Goal: Information Seeking & Learning: Learn about a topic

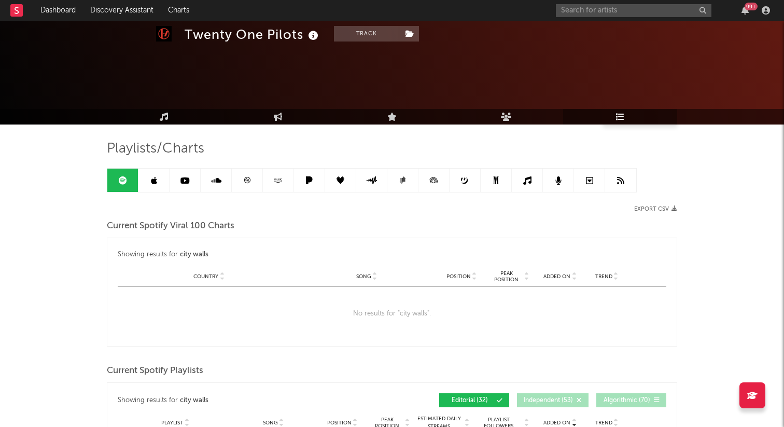
scroll to position [406, 0]
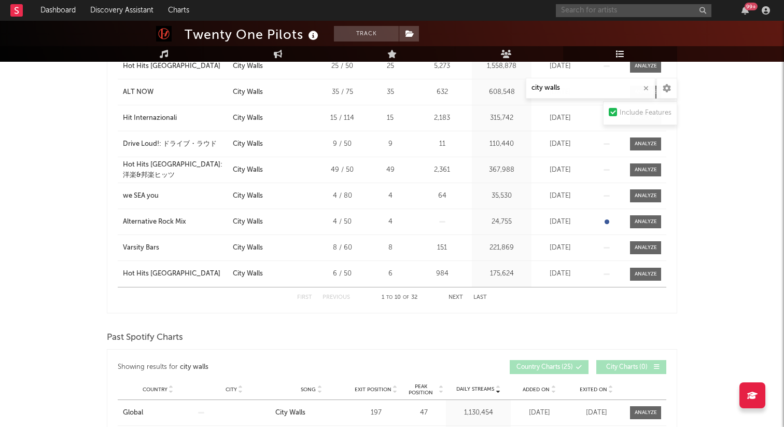
click at [618, 11] on input "text" at bounding box center [634, 10] width 156 height 13
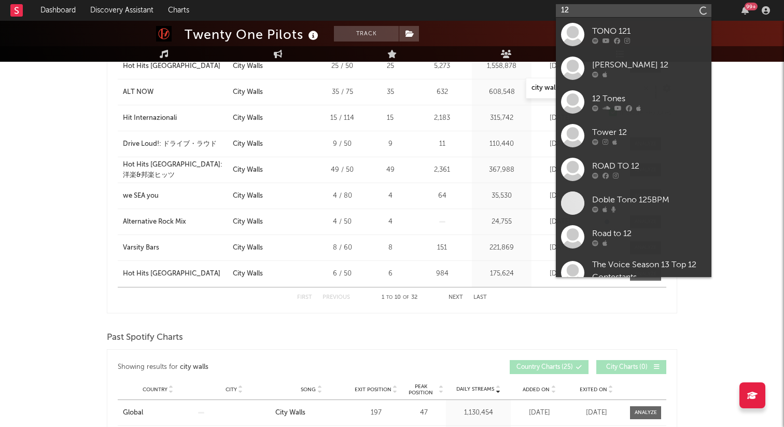
type input "1"
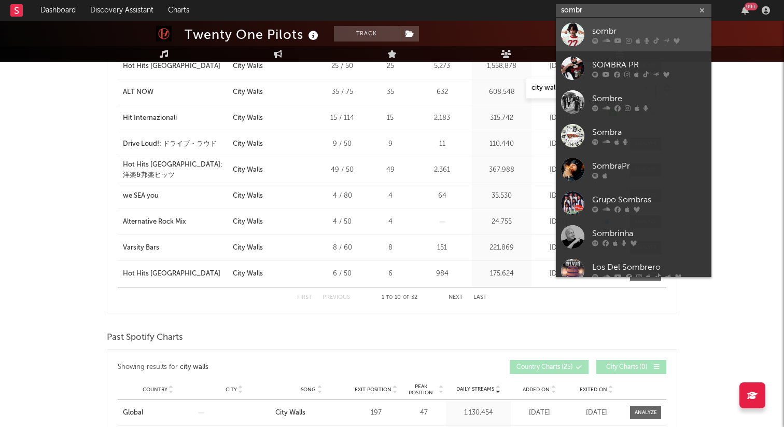
type input "sombr"
click at [630, 26] on div "sombr" at bounding box center [649, 31] width 114 height 12
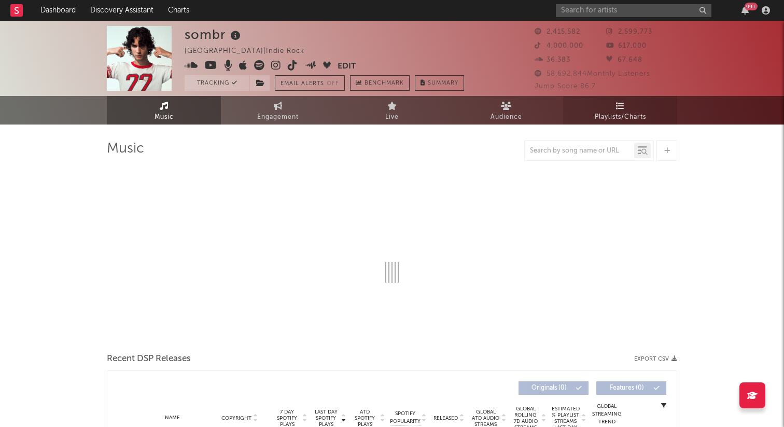
click at [615, 114] on span "Playlists/Charts" at bounding box center [620, 117] width 51 height 12
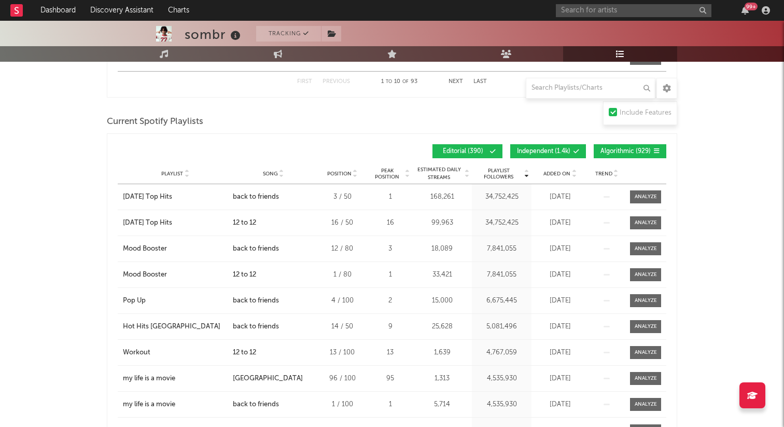
scroll to position [834, 0]
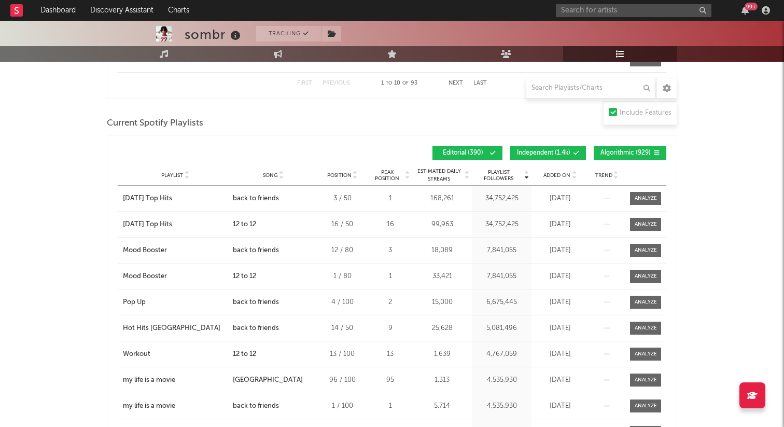
click at [550, 145] on div "Playlist Followers Playlist Song Position Peak Position Playlist Followers Adde…" at bounding box center [392, 153] width 549 height 24
click at [566, 146] on button "Independent ( 1.4k )" at bounding box center [548, 153] width 76 height 14
click at [617, 146] on button "Algorithmic ( 929 )" at bounding box center [630, 153] width 73 height 14
click at [558, 173] on span "Added On" at bounding box center [557, 175] width 27 height 6
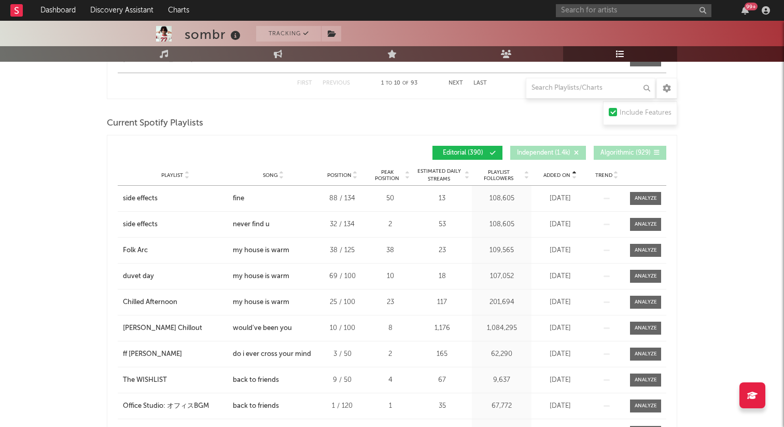
click at [558, 173] on span "Added On" at bounding box center [557, 175] width 27 height 6
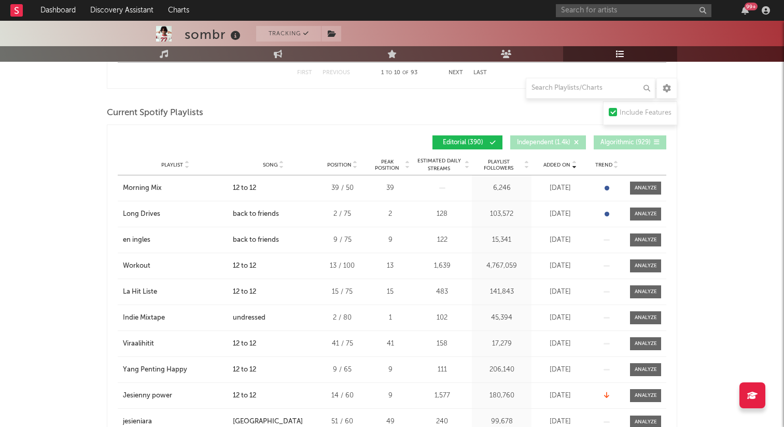
scroll to position [853, 0]
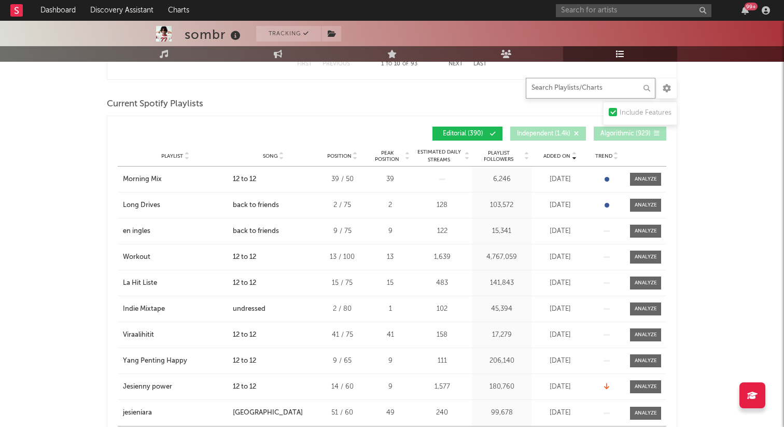
click at [593, 93] on input "text" at bounding box center [591, 88] width 130 height 21
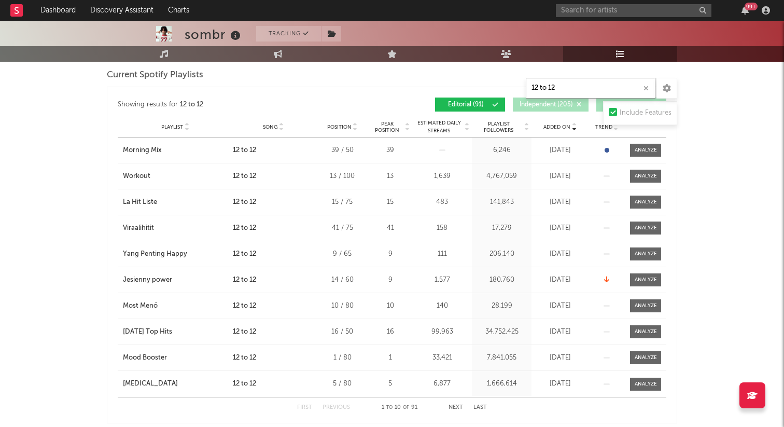
scroll to position [896, 0]
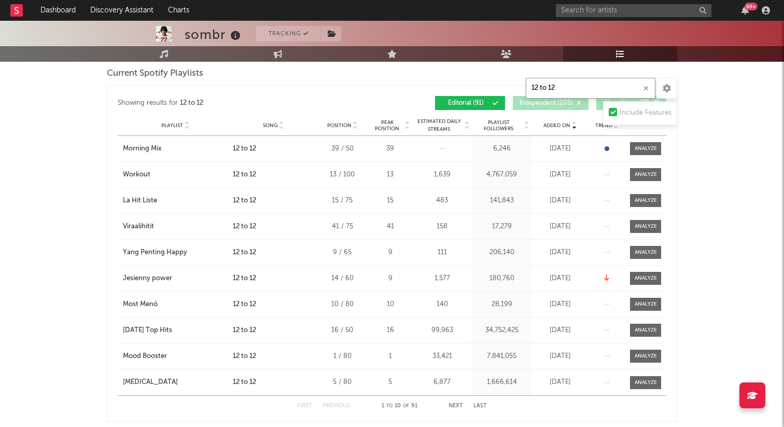
type input "12 to 12"
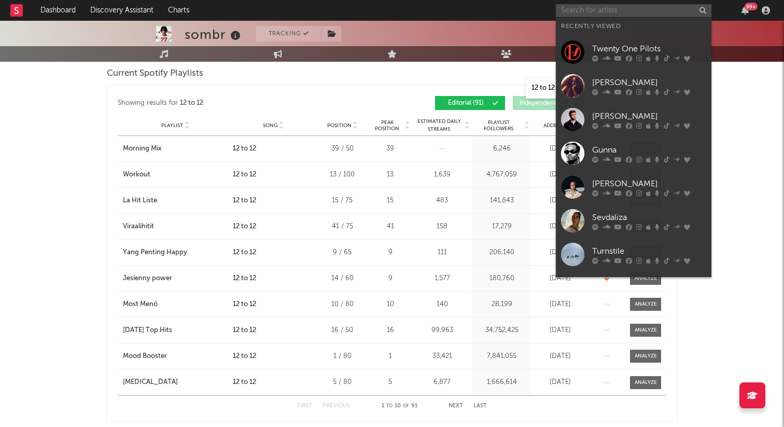
click at [581, 5] on input "text" at bounding box center [634, 10] width 156 height 13
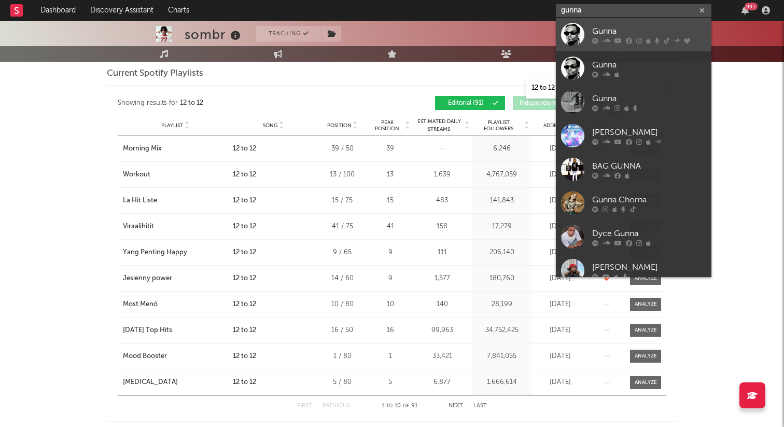
type input "gunna"
click at [596, 30] on div "Gunna" at bounding box center [649, 31] width 114 height 12
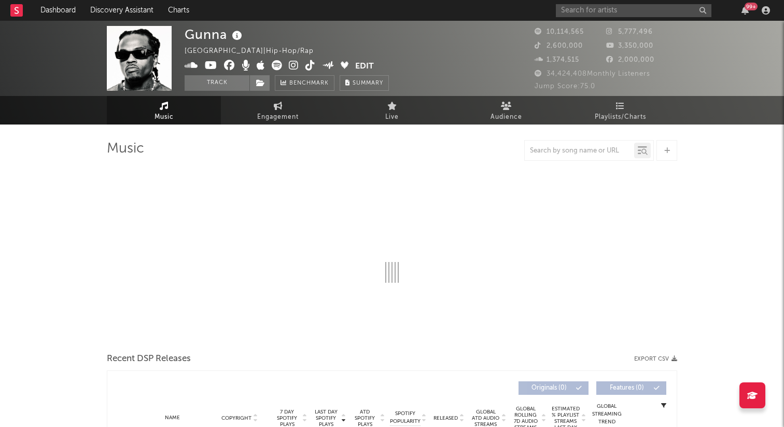
select select "6m"
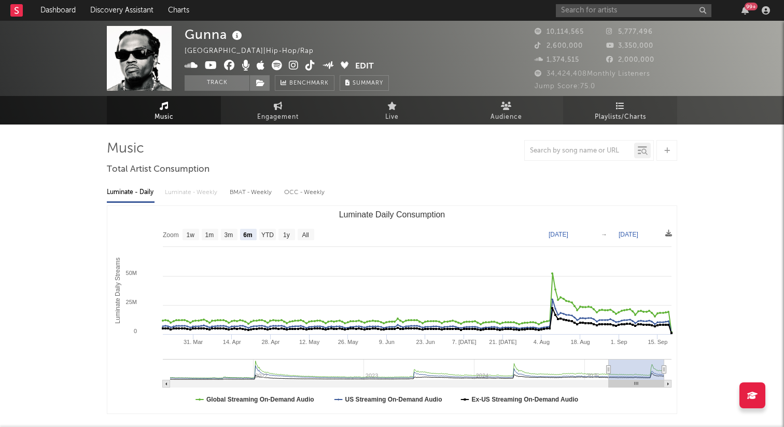
click at [617, 103] on icon at bounding box center [620, 106] width 9 height 8
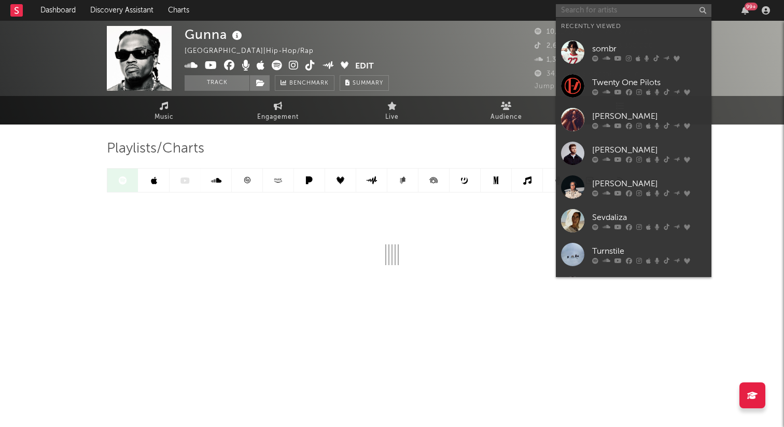
click at [621, 10] on input "text" at bounding box center [634, 10] width 156 height 13
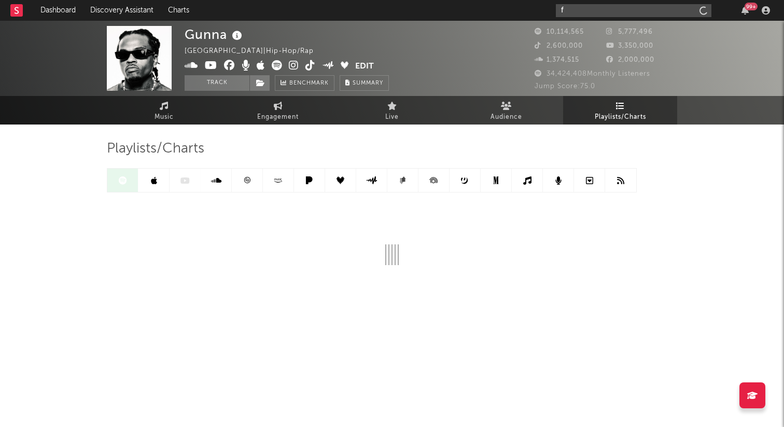
type input "f"
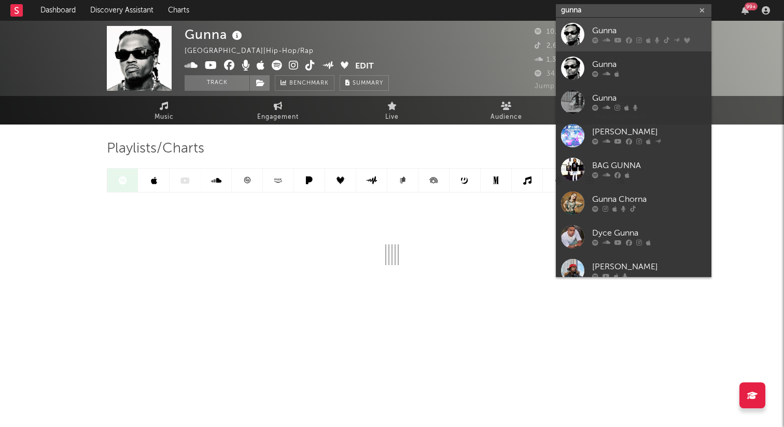
type input "gunna"
click at [622, 26] on div "Gunna" at bounding box center [649, 31] width 114 height 12
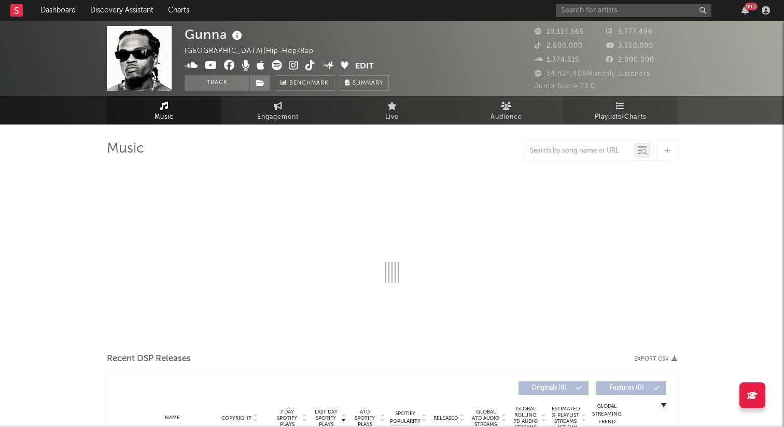
select select "6m"
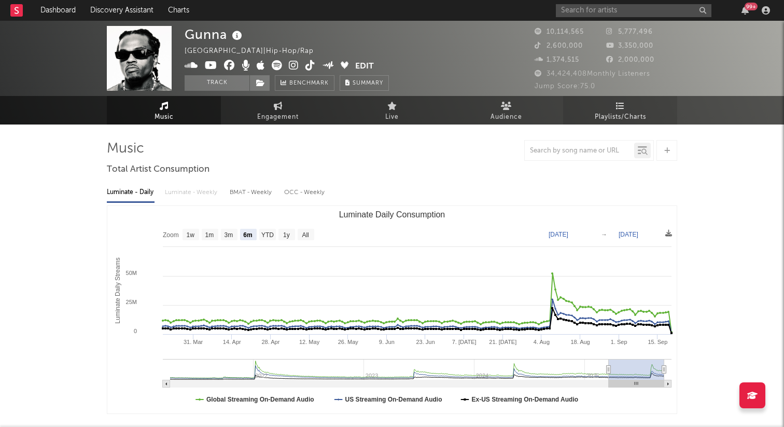
click at [616, 111] on span "Playlists/Charts" at bounding box center [620, 117] width 51 height 12
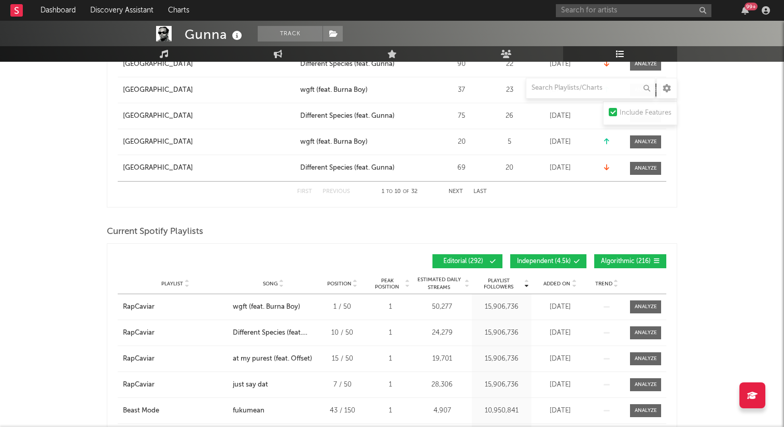
scroll to position [756, 0]
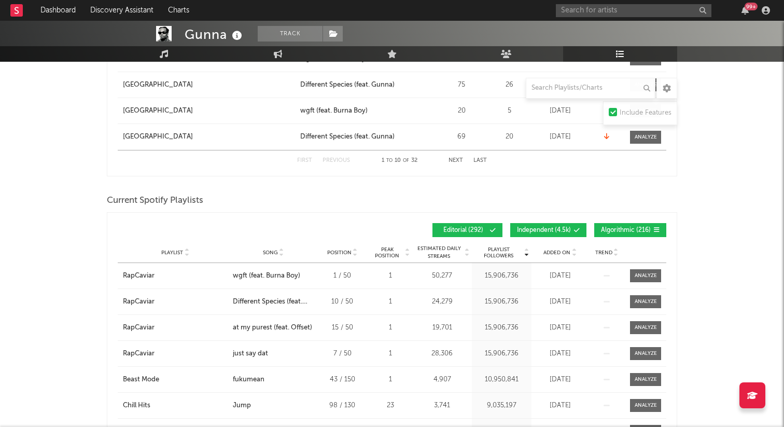
click at [562, 228] on span "Independent ( 4.5k )" at bounding box center [544, 230] width 54 height 6
click at [609, 230] on span "Algorithmic ( 216 )" at bounding box center [626, 230] width 50 height 6
click at [555, 255] on span "Added On" at bounding box center [557, 252] width 27 height 6
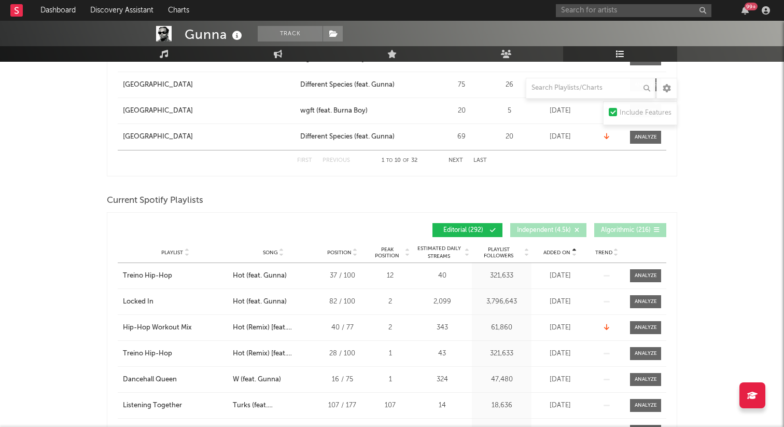
click at [555, 255] on span "Added On" at bounding box center [557, 252] width 27 height 6
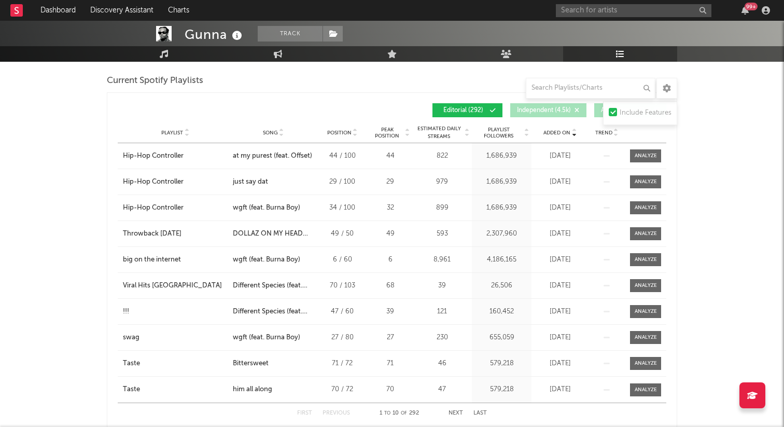
scroll to position [878, 0]
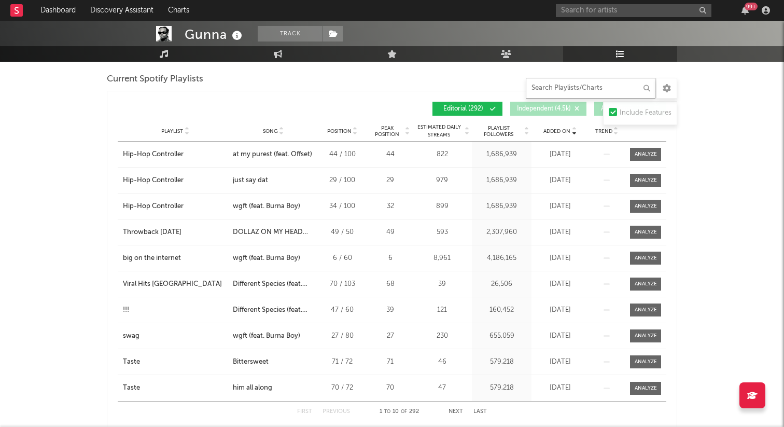
click at [574, 89] on input "text" at bounding box center [591, 88] width 130 height 21
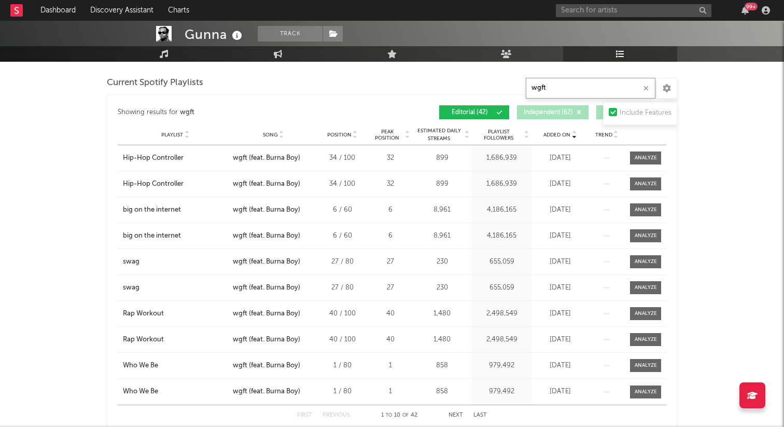
scroll to position [845, 0]
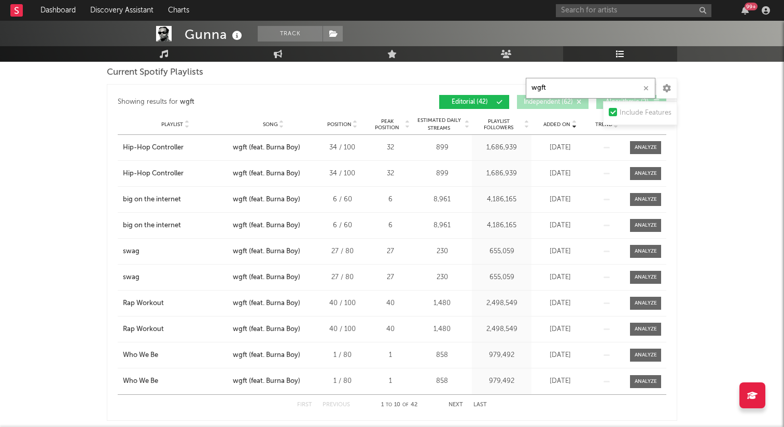
type input "wgft"
